Goal: Task Accomplishment & Management: Manage account settings

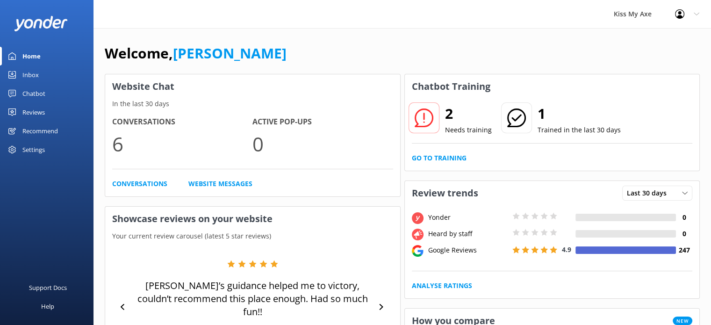
click at [681, 17] on use at bounding box center [679, 13] width 9 height 9
click at [661, 39] on link "Profile Settings" at bounding box center [664, 39] width 93 height 23
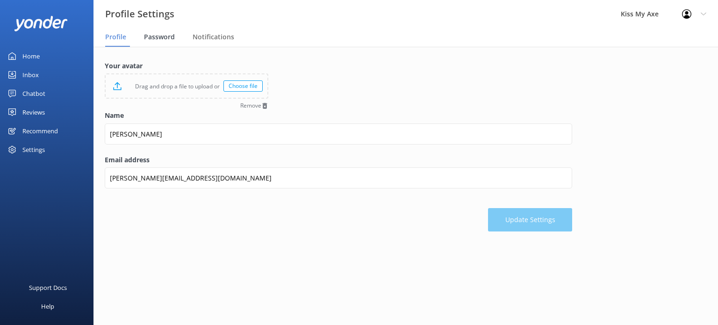
click at [170, 36] on span "Password" at bounding box center [159, 36] width 31 height 9
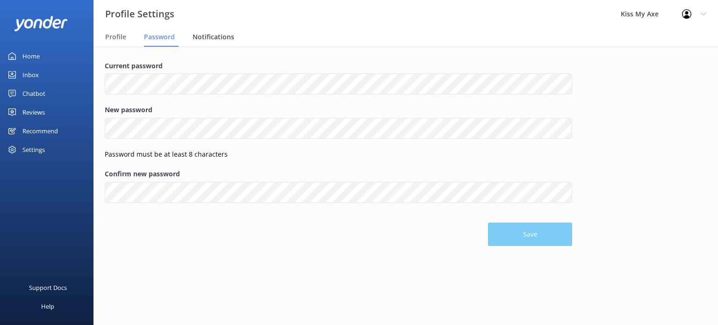
click at [228, 37] on span "Notifications" at bounding box center [214, 36] width 42 height 9
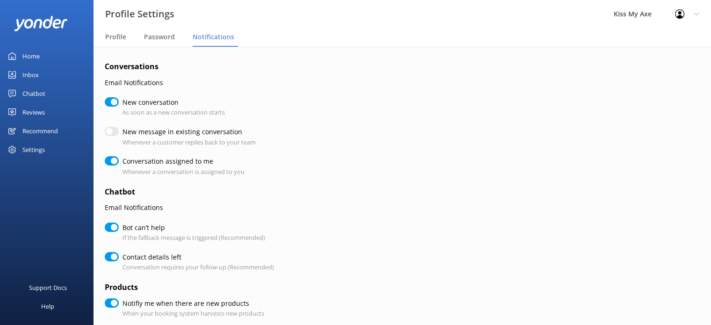
checkbox input "true"
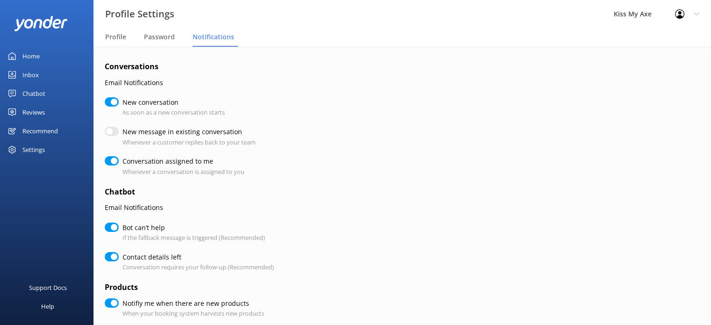
checkbox input "true"
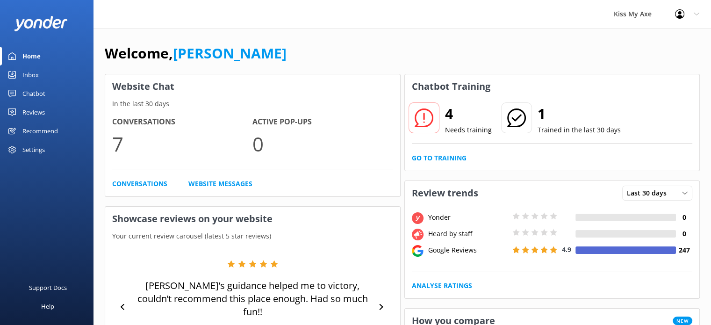
click at [640, 21] on div "Kiss My Axe" at bounding box center [632, 14] width 61 height 28
click at [682, 21] on div "Profile Settings Logout" at bounding box center [687, 14] width 48 height 28
click at [663, 49] on link "Profile Settings" at bounding box center [664, 39] width 93 height 23
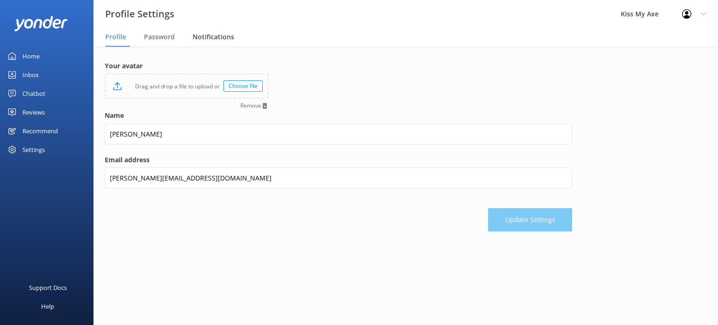
click at [207, 35] on span "Notifications" at bounding box center [214, 36] width 42 height 9
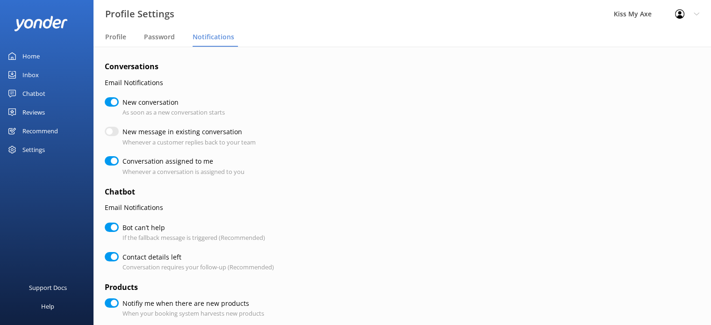
checkbox input "true"
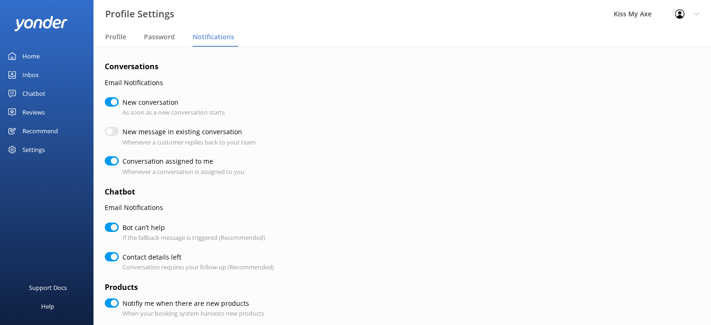
checkbox input "true"
click at [34, 148] on div "Settings" at bounding box center [33, 149] width 22 height 19
checkbox input "true"
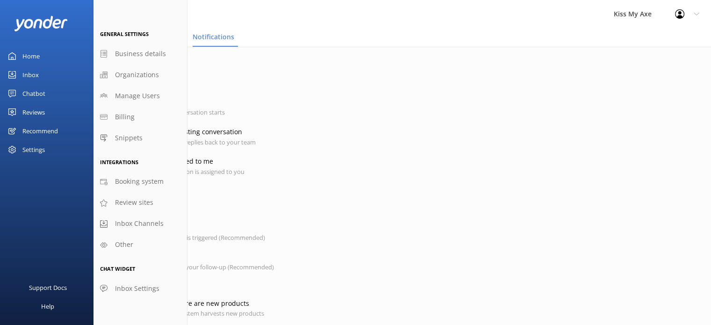
checkbox input "true"
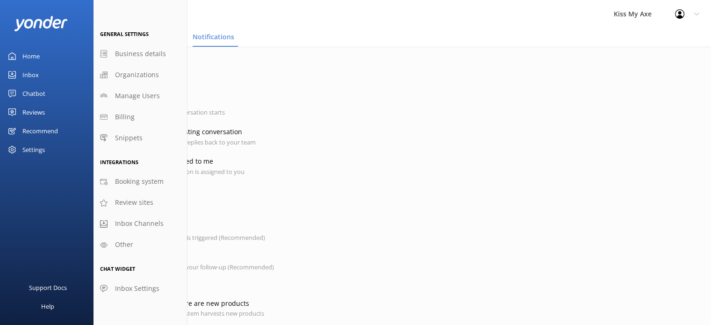
checkbox input "true"
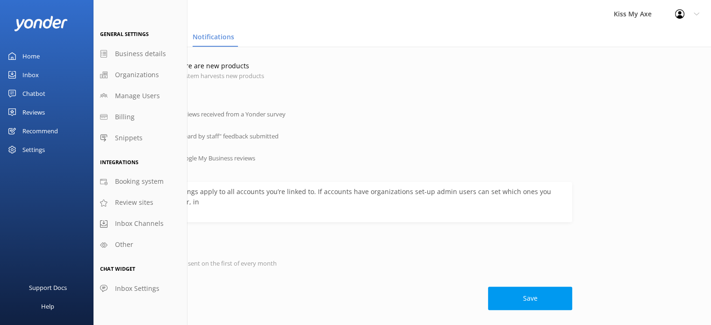
scroll to position [241, 0]
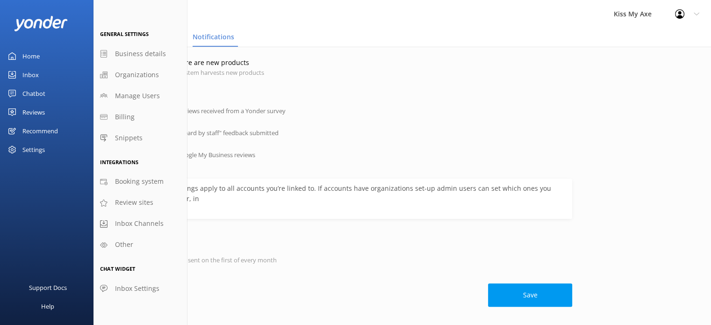
click at [51, 149] on div "Settings" at bounding box center [46, 149] width 93 height 19
checkbox input "true"
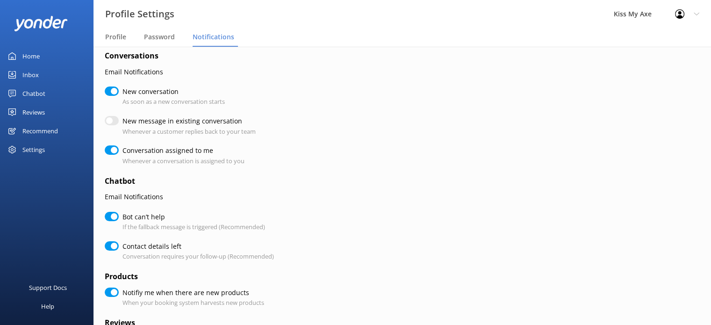
scroll to position [16, 0]
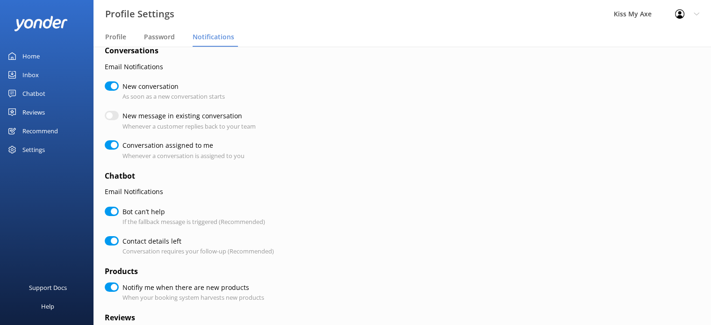
checkbox input "true"
click at [30, 53] on div "Home" at bounding box center [30, 56] width 17 height 19
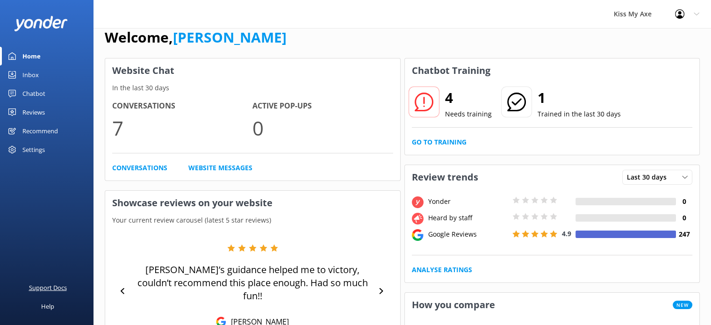
click at [55, 282] on div "Support Docs" at bounding box center [48, 287] width 38 height 19
click at [37, 147] on div "Settings" at bounding box center [33, 149] width 22 height 19
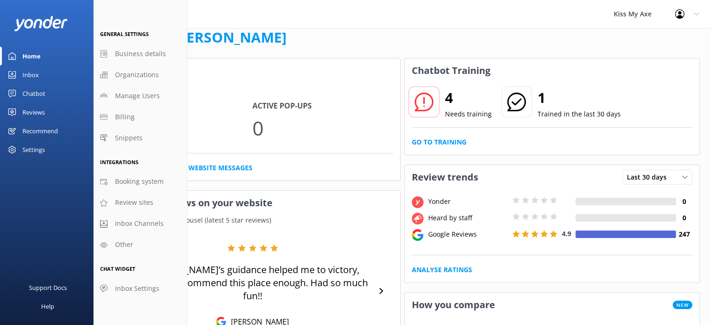
click at [25, 69] on div "Inbox" at bounding box center [30, 74] width 16 height 19
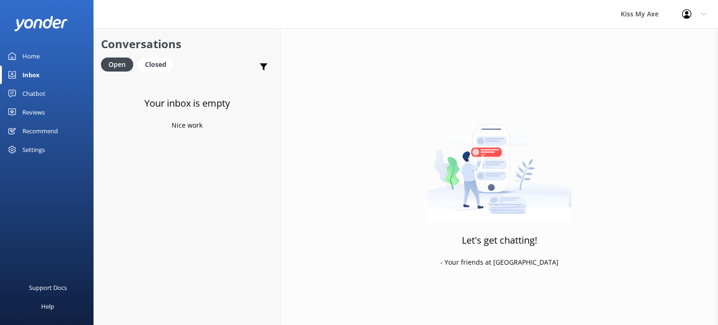
click at [41, 155] on div "Settings" at bounding box center [33, 149] width 22 height 19
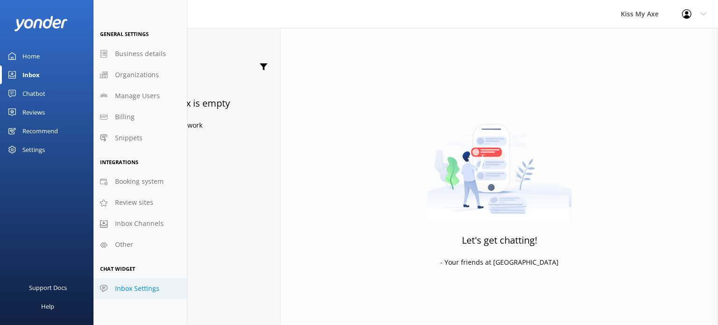
click at [126, 287] on span "Inbox Settings" at bounding box center [137, 288] width 44 height 10
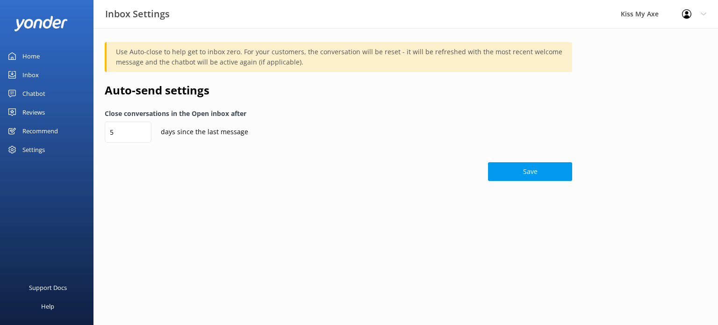
click at [692, 14] on div at bounding box center [689, 13] width 15 height 9
click at [661, 41] on link "Profile Settings" at bounding box center [671, 39] width 93 height 23
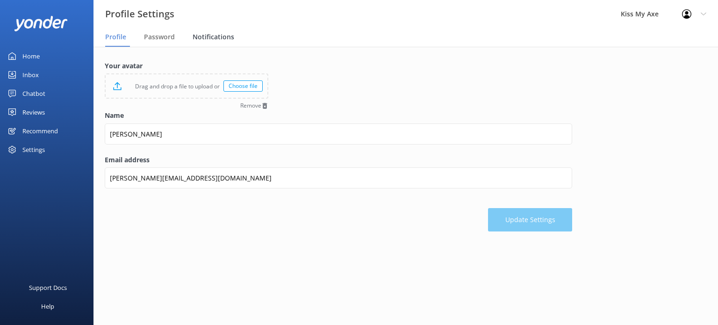
click at [229, 30] on div "Notifications" at bounding box center [215, 37] width 45 height 19
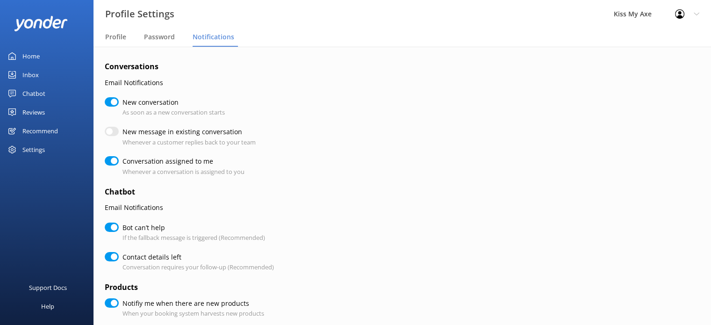
checkbox input "true"
click at [123, 39] on span "Profile" at bounding box center [115, 36] width 21 height 9
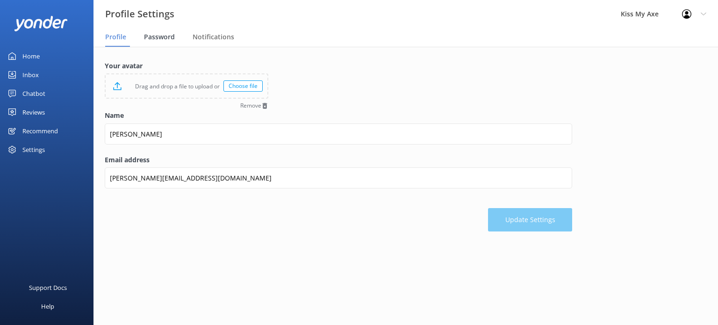
click at [170, 30] on div "Password" at bounding box center [161, 37] width 35 height 19
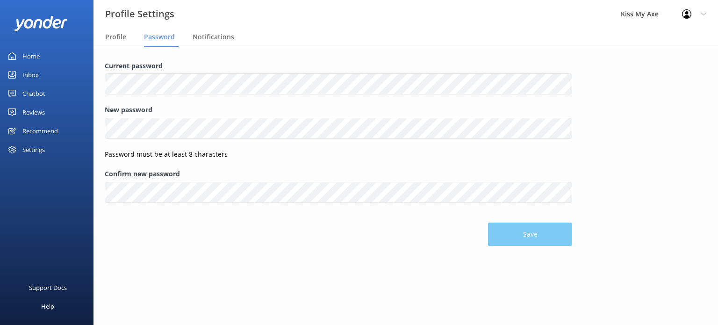
click at [645, 15] on div "Kiss My Axe" at bounding box center [639, 14] width 61 height 28
click at [41, 53] on link "Home" at bounding box center [46, 56] width 93 height 19
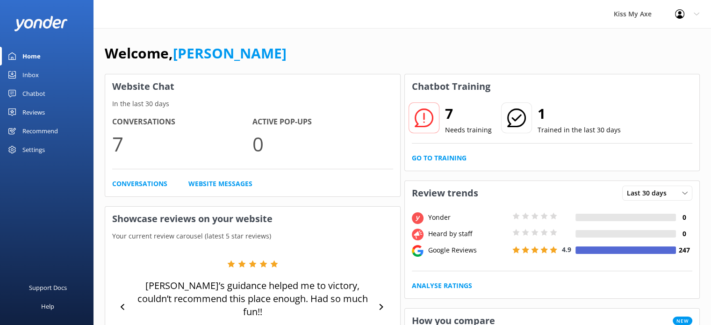
click at [33, 93] on div "Chatbot" at bounding box center [33, 93] width 23 height 19
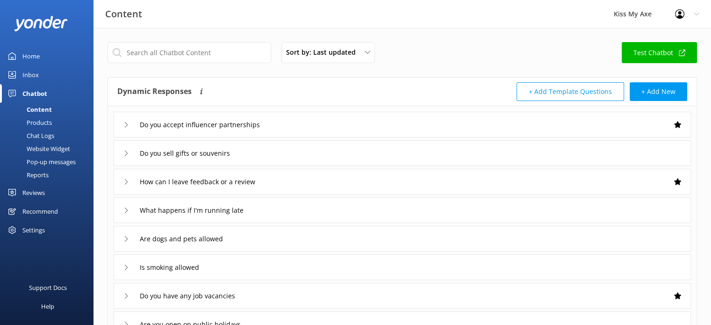
click at [32, 120] on div "Products" at bounding box center [29, 122] width 46 height 13
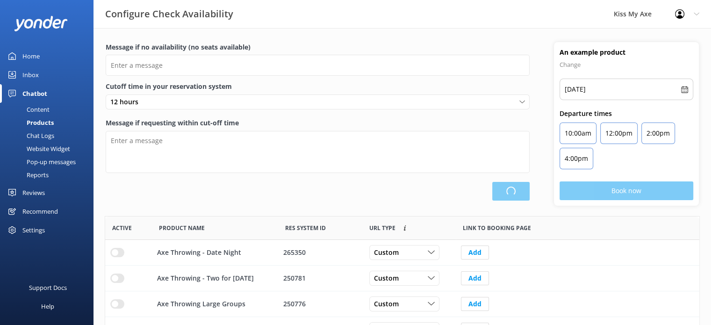
scroll to position [273, 587]
type input "There are no seats available, please check an alternative day"
type textarea "Our online booking system closes {hours} prior to departure. Please contact us …"
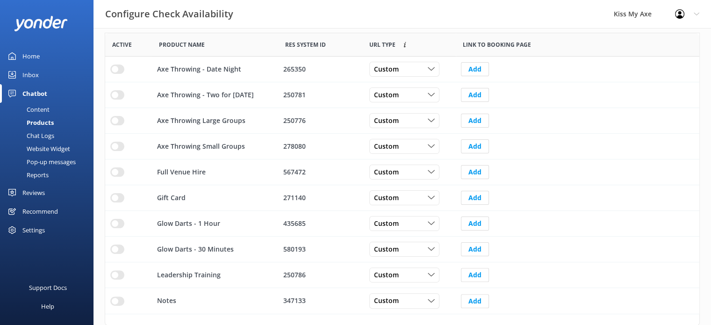
scroll to position [0, 0]
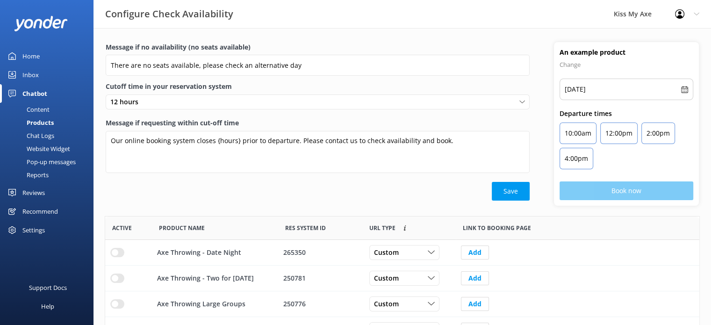
click at [51, 147] on div "Website Widget" at bounding box center [38, 148] width 64 height 13
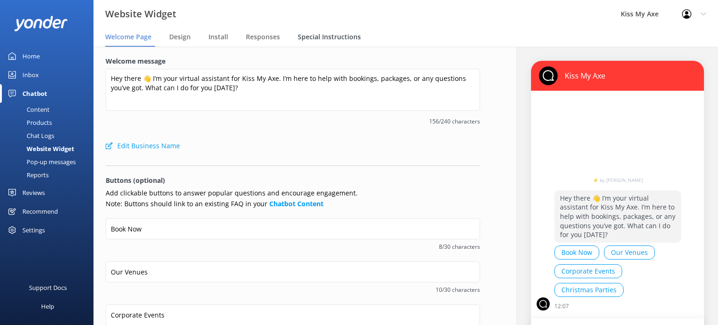
click at [303, 37] on span "Special Instructions" at bounding box center [329, 36] width 63 height 9
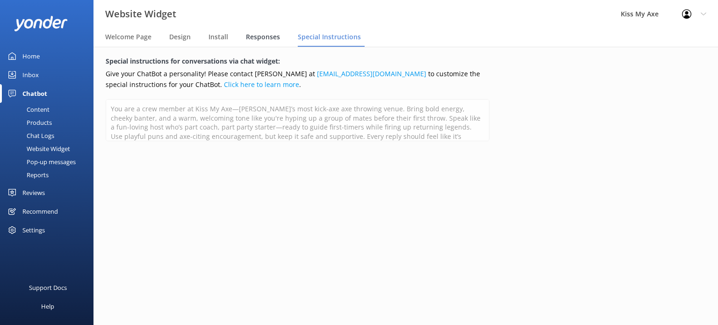
click at [265, 38] on span "Responses" at bounding box center [263, 36] width 34 height 9
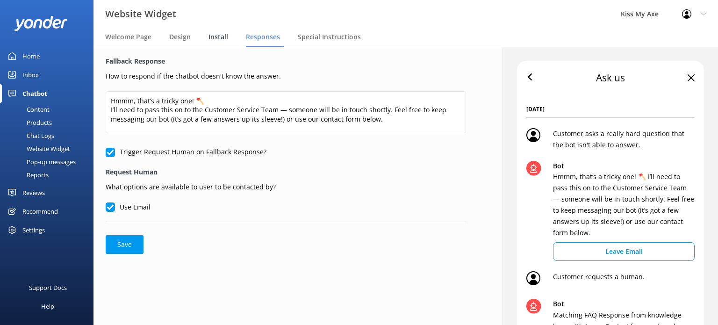
click at [213, 32] on span "Install" at bounding box center [218, 36] width 20 height 9
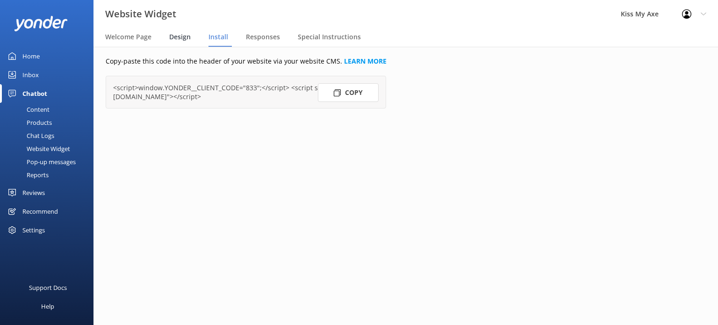
click at [187, 36] on span "Design" at bounding box center [179, 36] width 21 height 9
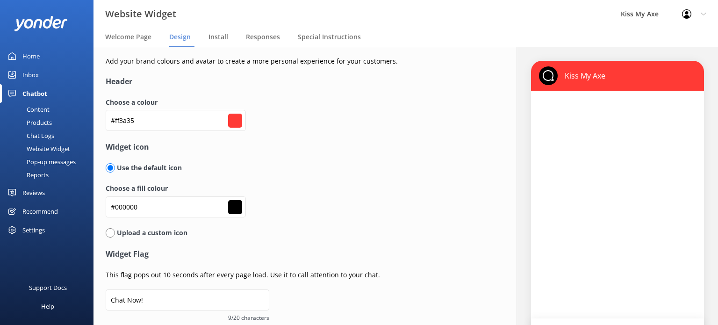
click at [40, 194] on div "Reviews" at bounding box center [33, 192] width 22 height 19
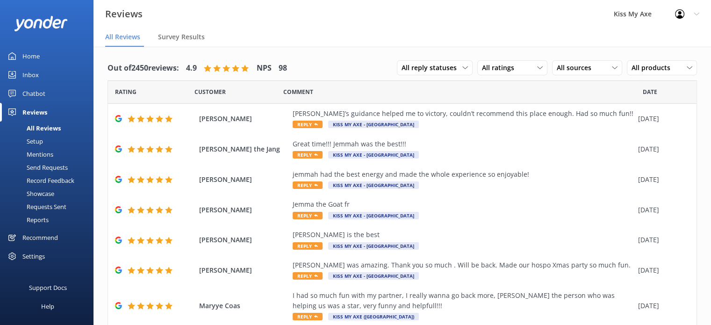
click at [48, 236] on div "Recommend" at bounding box center [40, 237] width 36 height 19
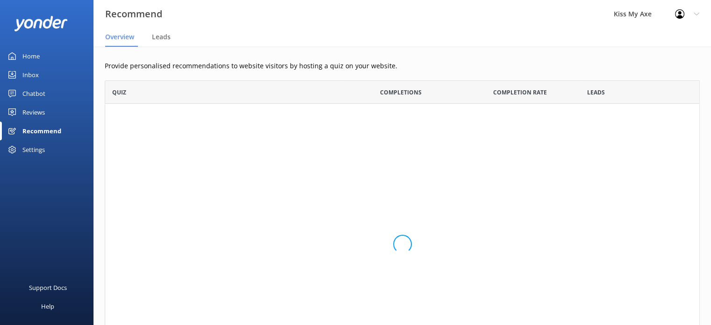
scroll to position [297, 587]
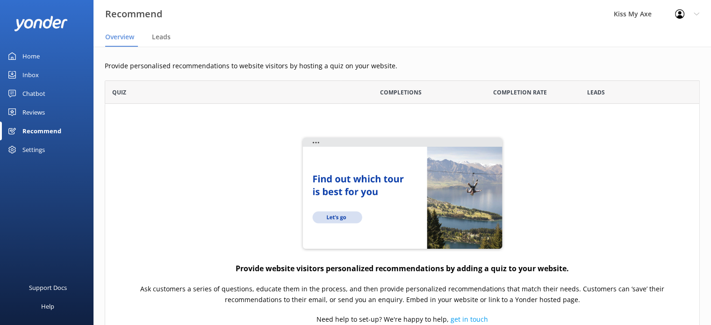
click at [36, 151] on div "Settings" at bounding box center [33, 149] width 22 height 19
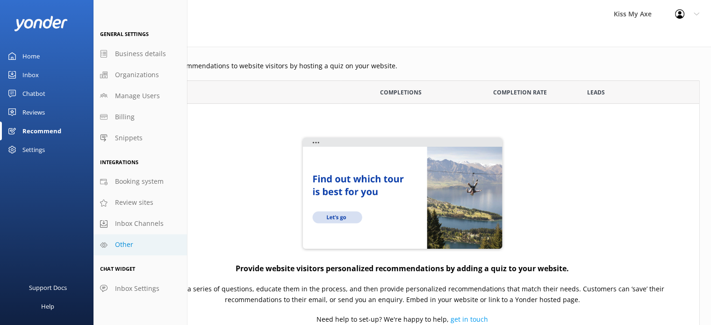
click at [145, 237] on link "Other" at bounding box center [139, 244] width 93 height 21
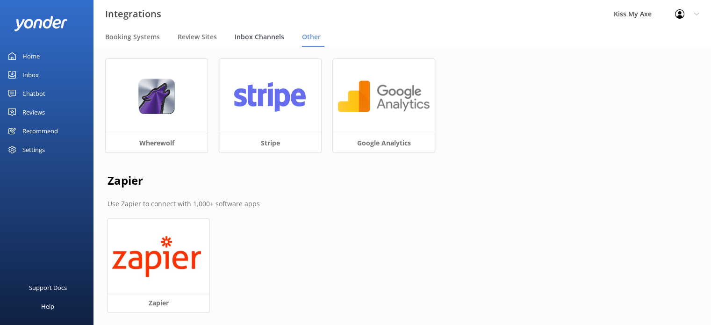
click at [264, 35] on span "Inbox Channels" at bounding box center [260, 36] width 50 height 9
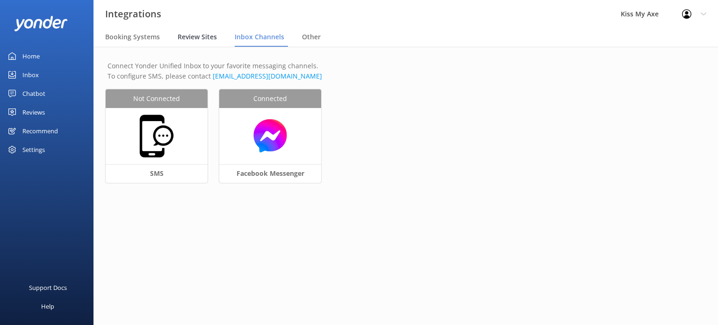
click at [183, 38] on span "Review Sites" at bounding box center [197, 36] width 39 height 9
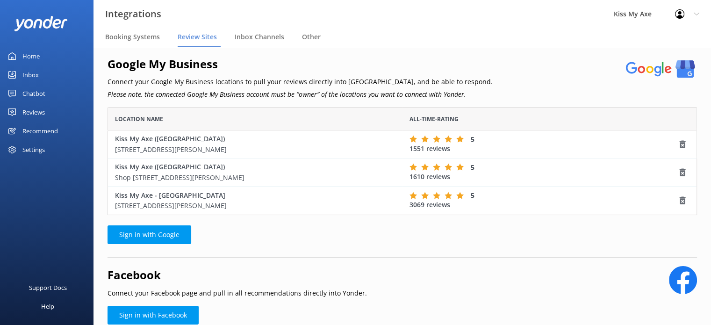
scroll to position [45, 0]
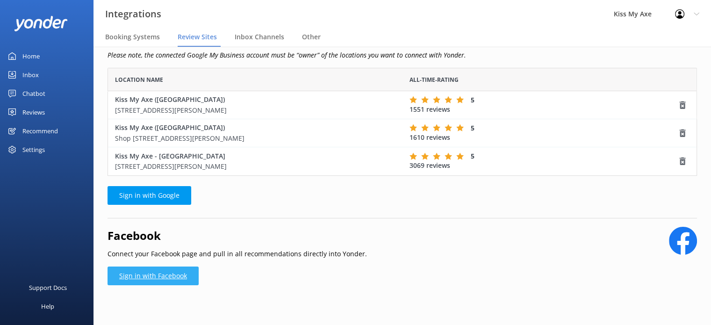
click at [166, 270] on link "Sign in with Facebook" at bounding box center [152, 275] width 91 height 19
